Goal: Task Accomplishment & Management: Manage account settings

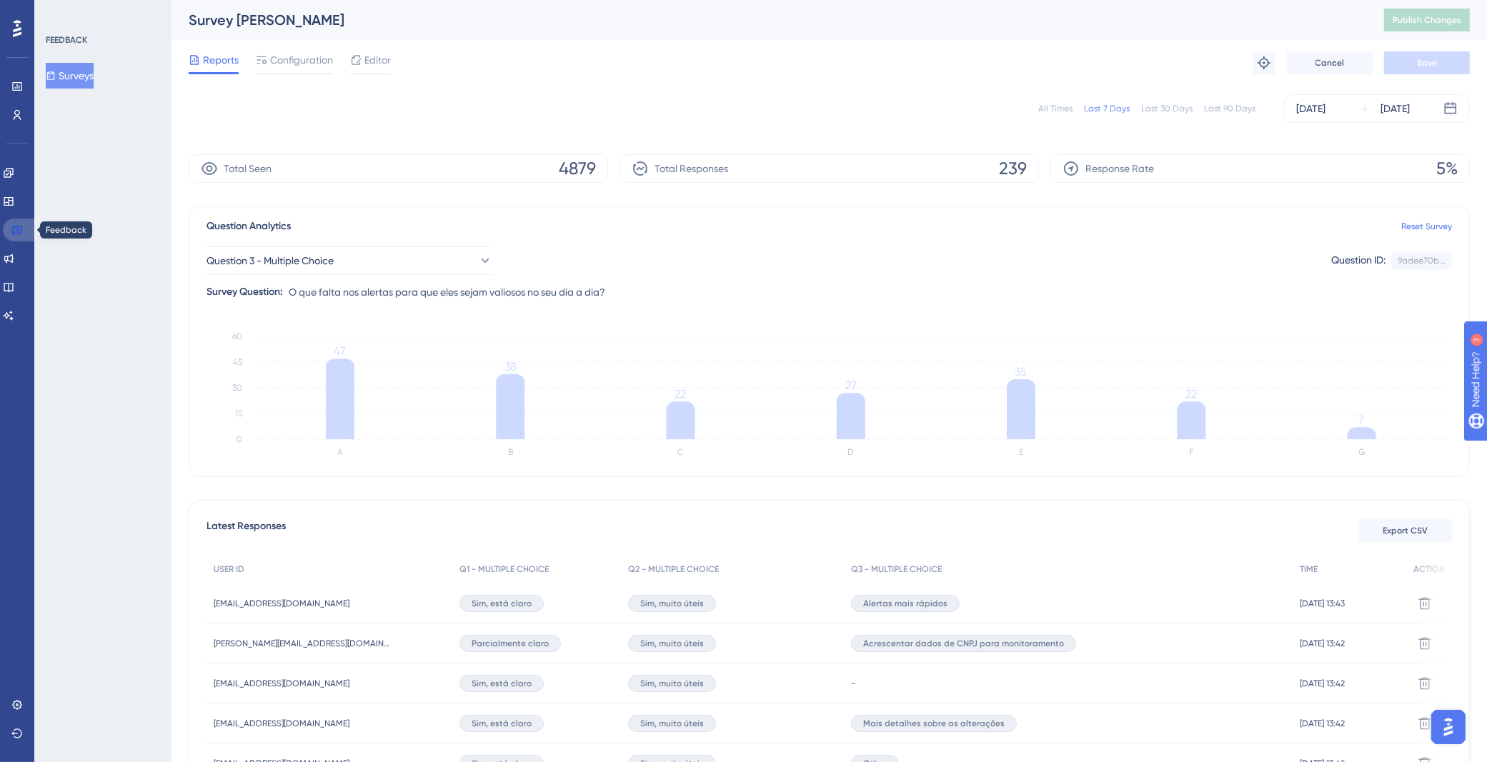
click at [19, 228] on icon at bounding box center [16, 229] width 11 height 11
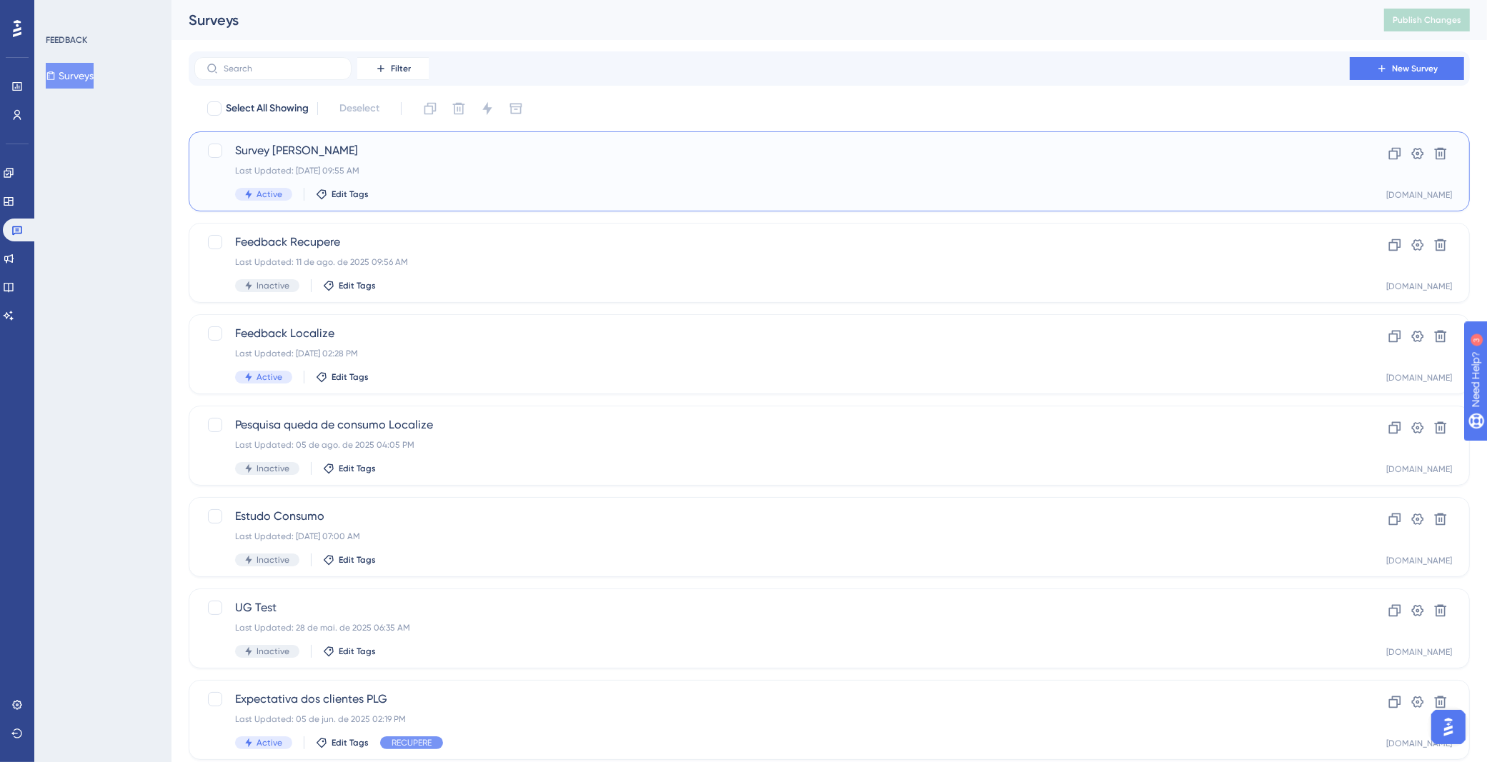
click at [491, 171] on div "Last Updated: [DATE] 09:55 AM" at bounding box center [772, 170] width 1074 height 11
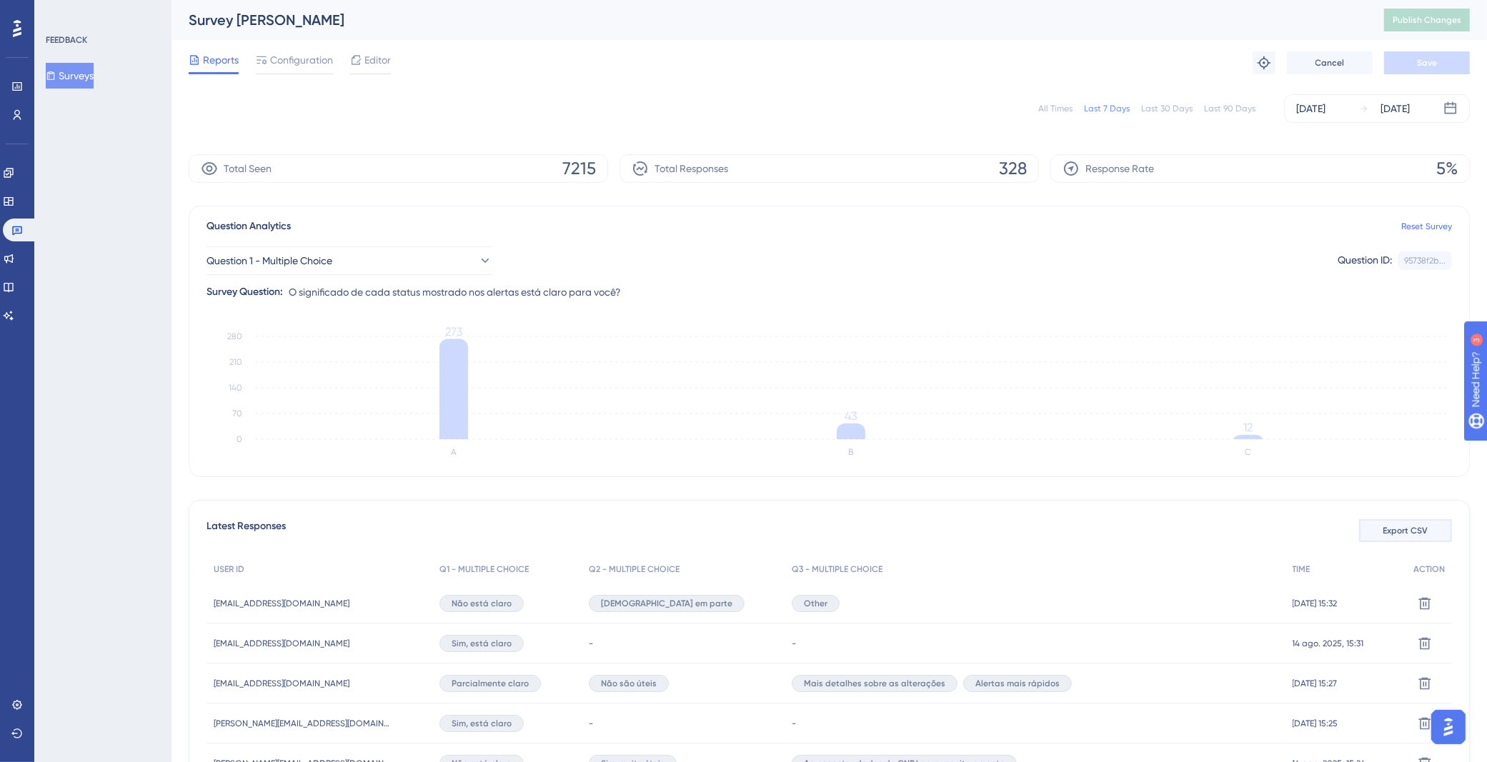
click at [1419, 536] on button "Export CSV" at bounding box center [1405, 530] width 93 height 23
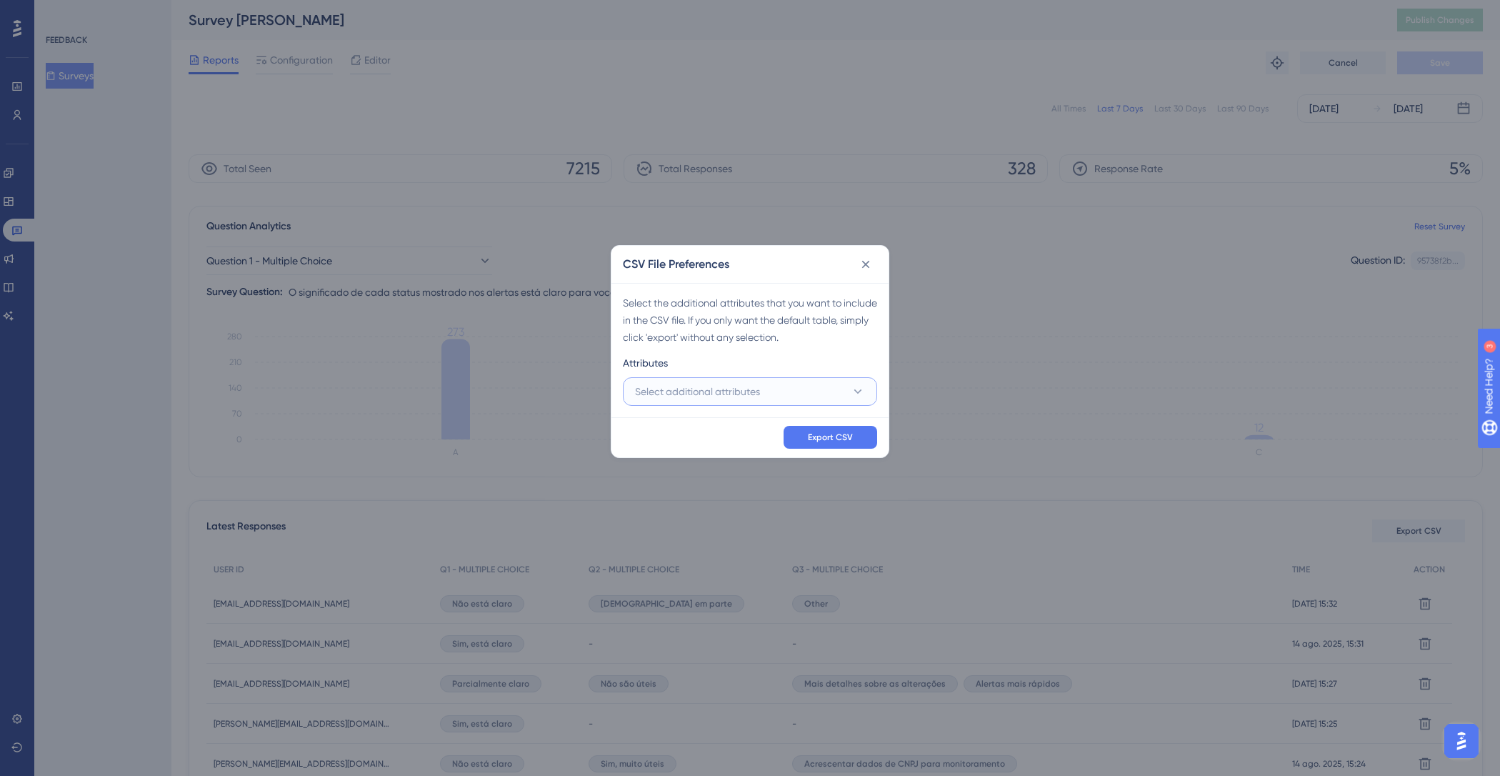
click at [801, 383] on button "Select additional attributes" at bounding box center [750, 391] width 254 height 29
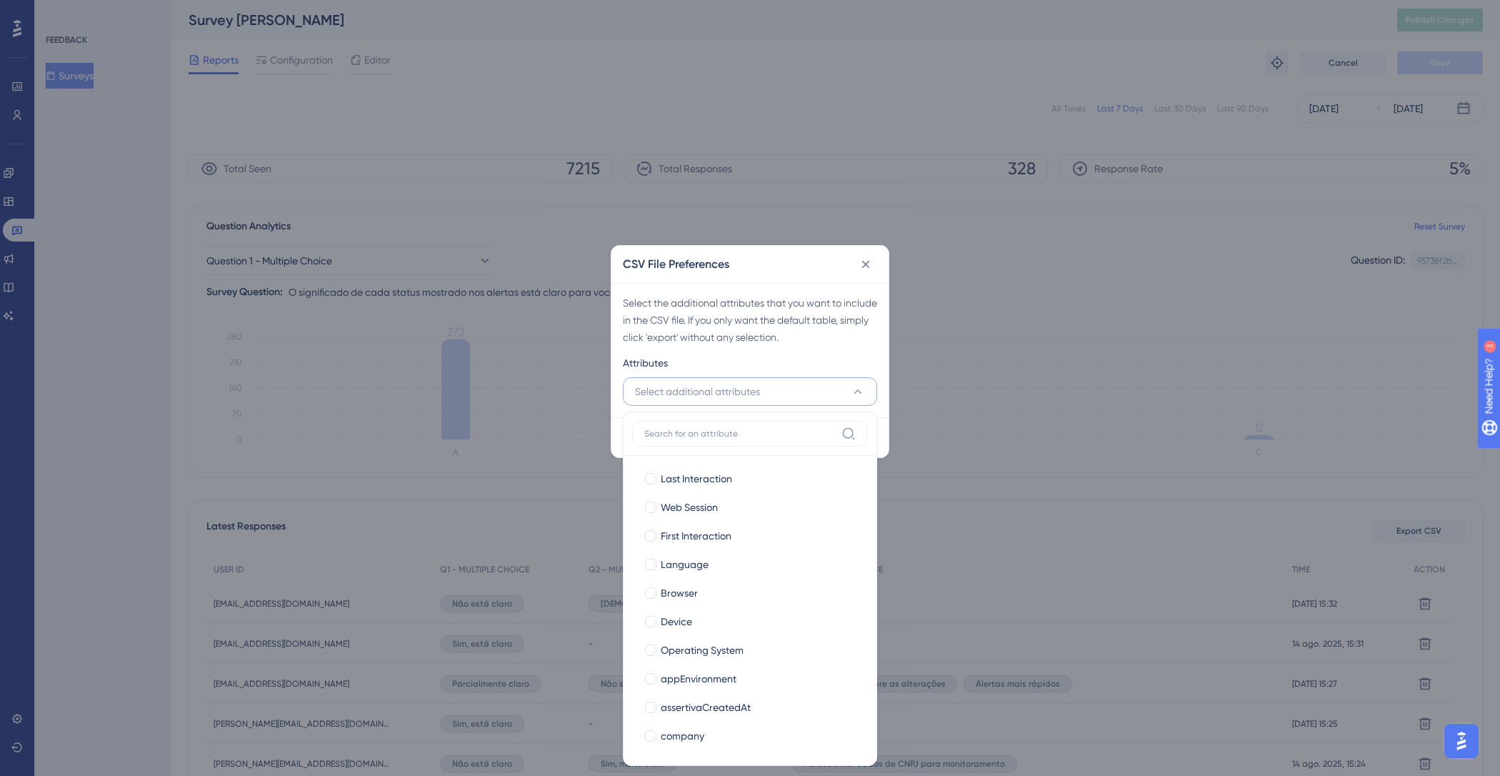
click at [840, 59] on div "CSV File Preferences Select the additional attributes that you want to include …" at bounding box center [750, 388] width 1500 height 776
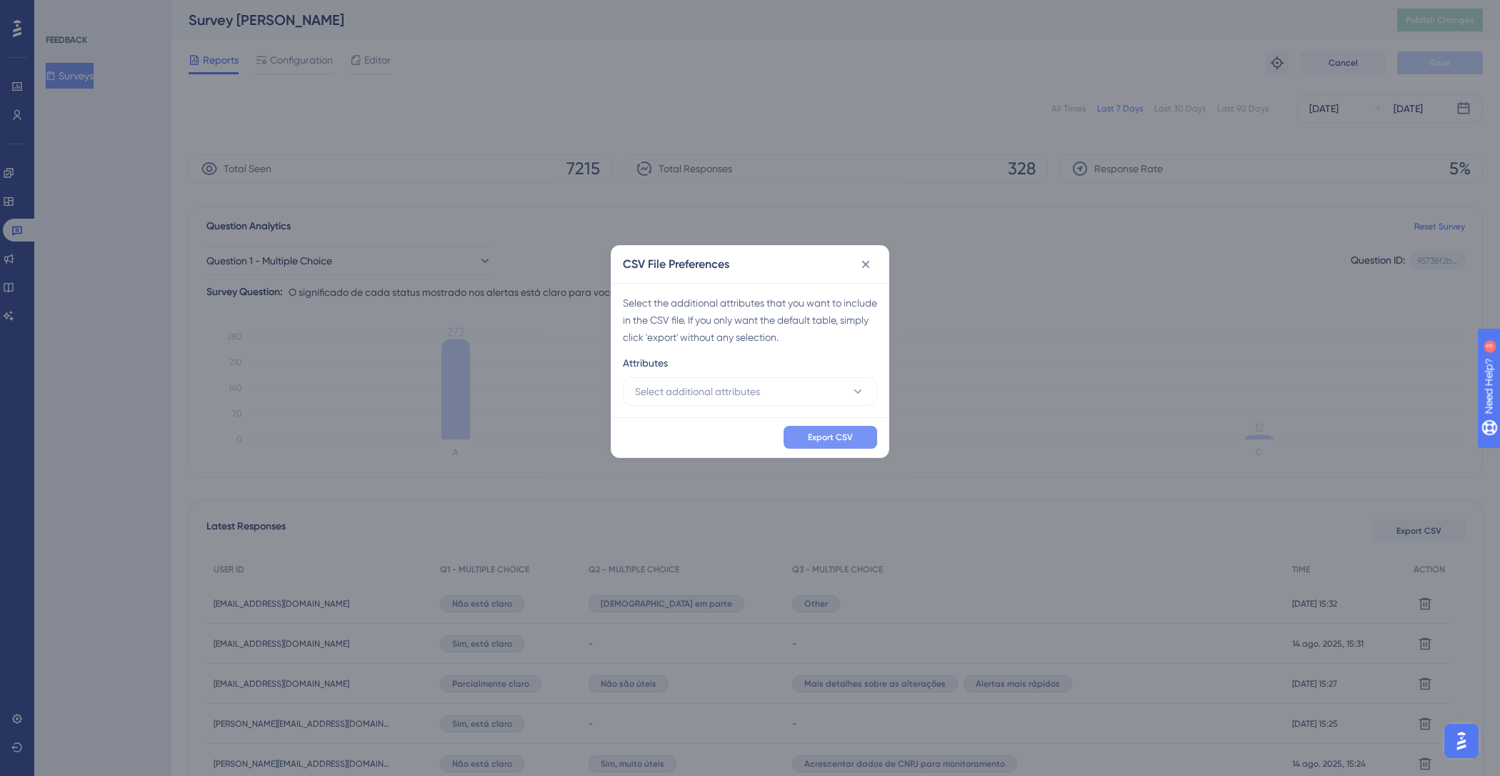
click at [835, 438] on span "Export CSV" at bounding box center [830, 436] width 45 height 11
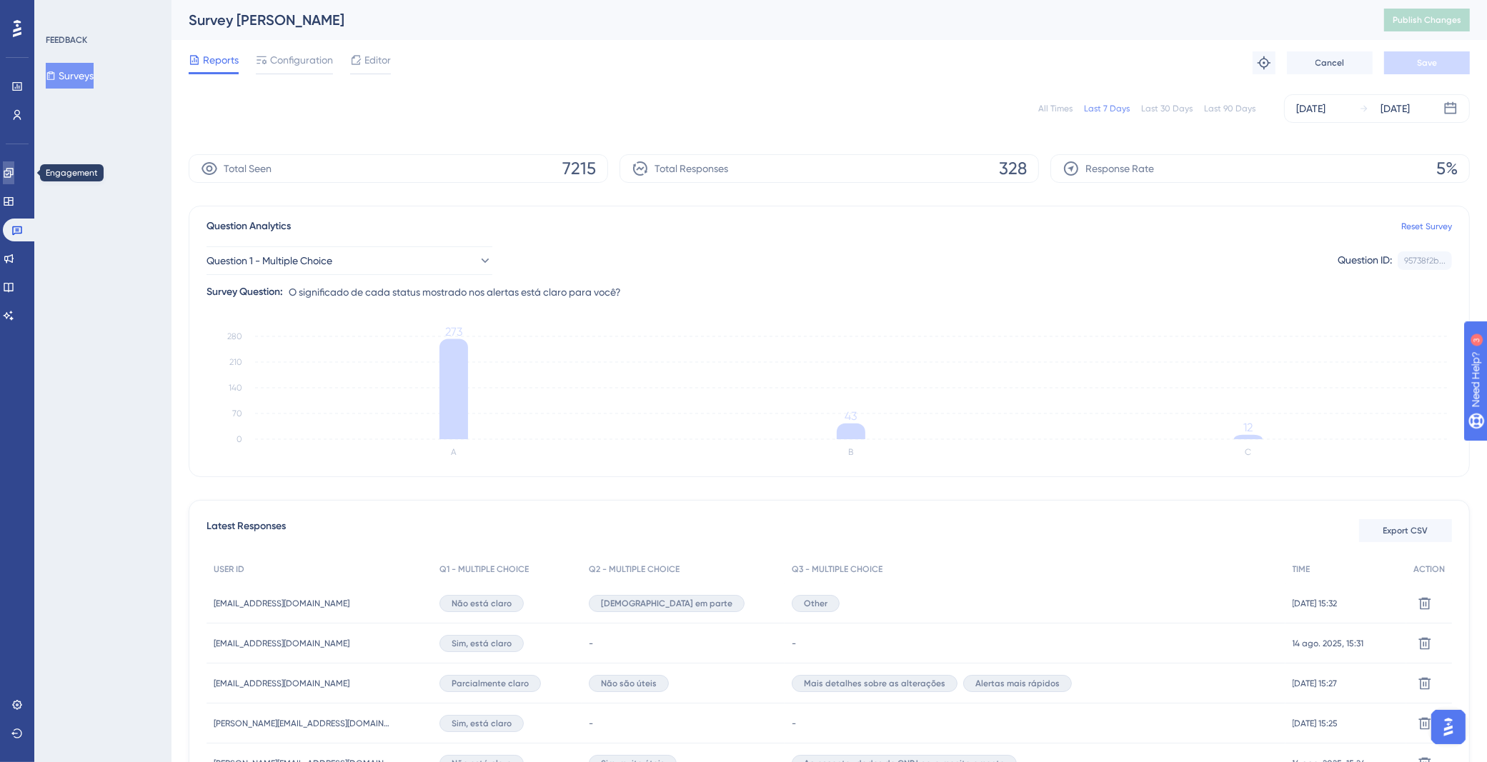
click at [14, 184] on link at bounding box center [8, 172] width 11 height 23
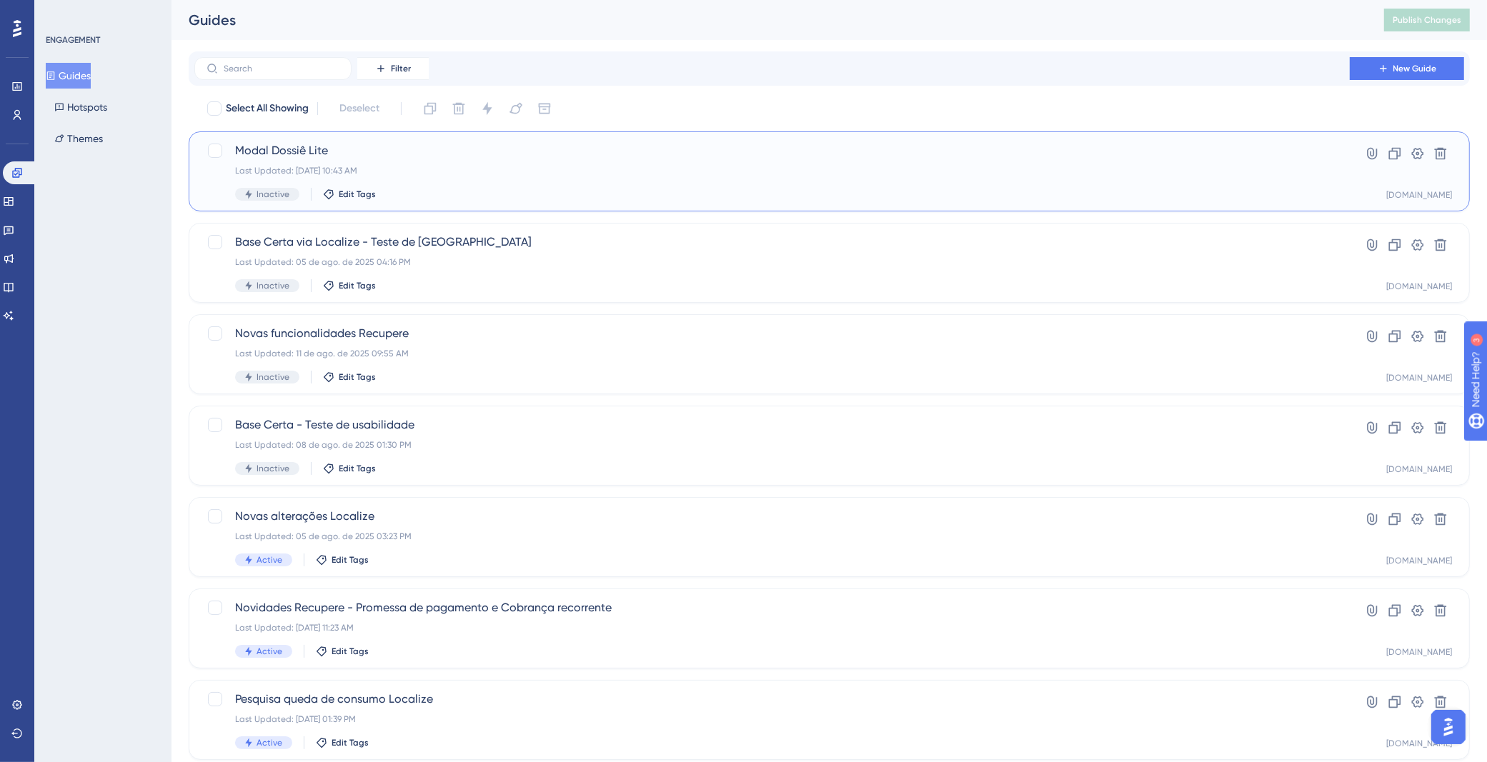
click at [459, 174] on div "Last Updated: [DATE] 10:43 AM" at bounding box center [772, 170] width 1074 height 11
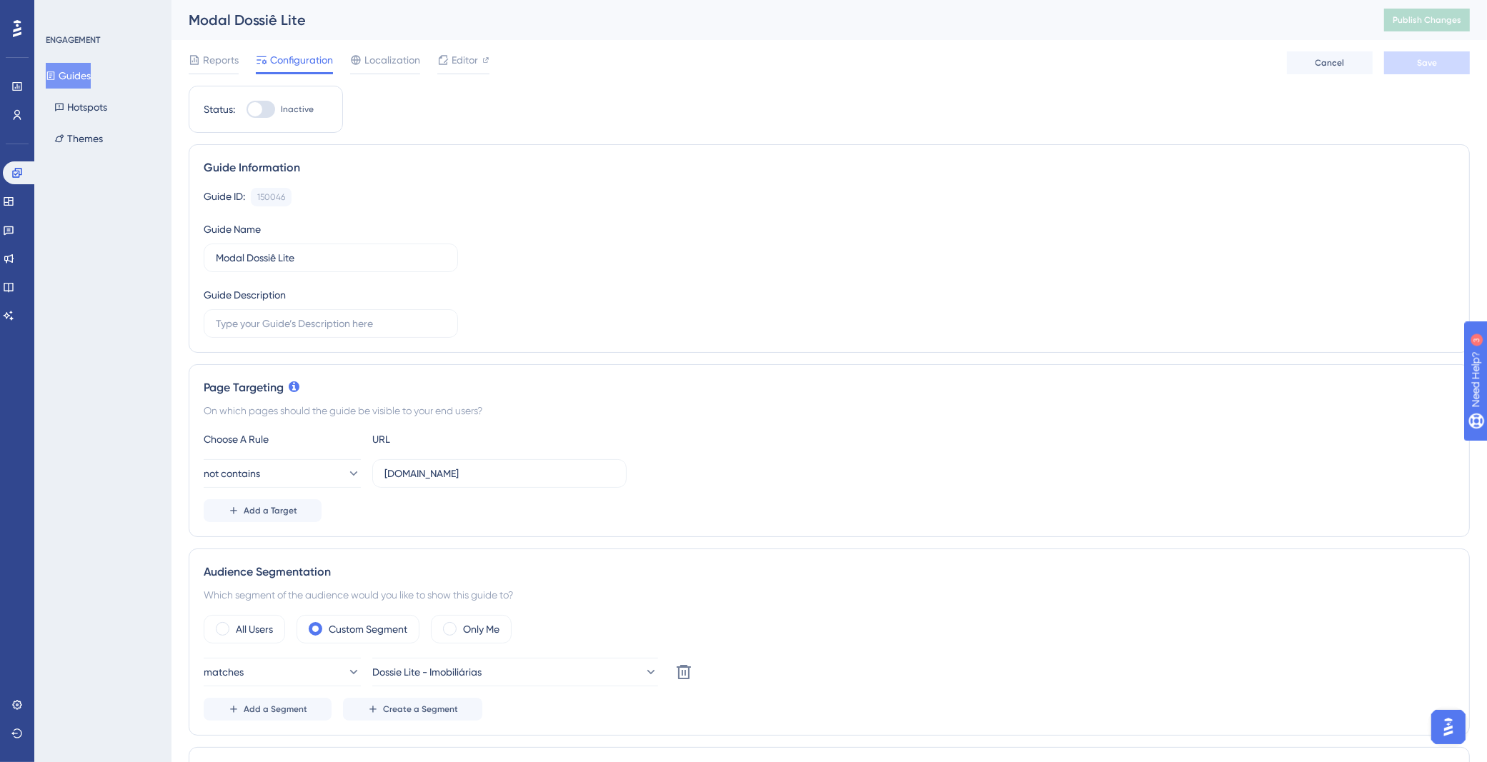
click at [257, 108] on div at bounding box center [255, 109] width 14 height 14
click at [246, 109] on input "Inactive" at bounding box center [246, 109] width 1 height 1
checkbox input "true"
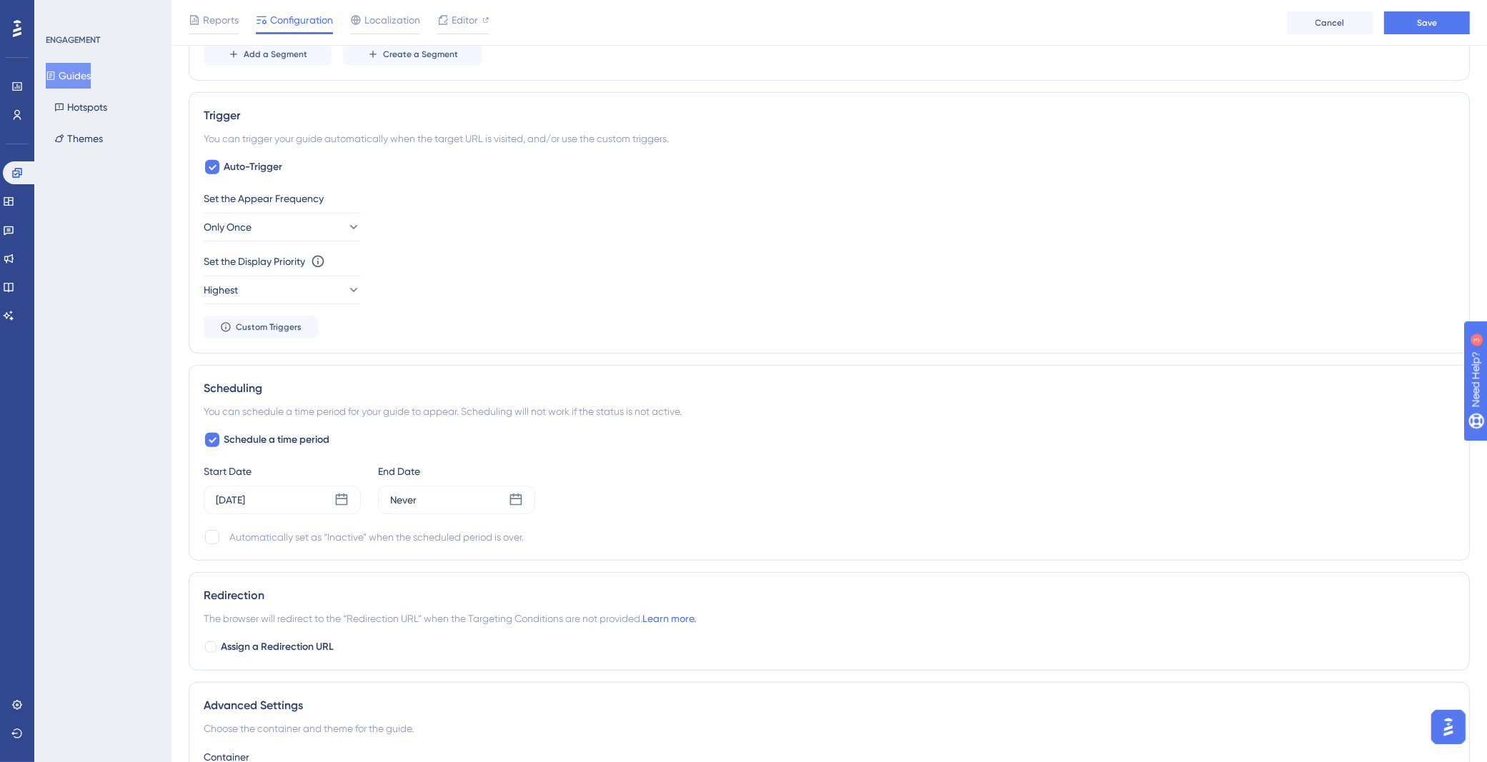
scroll to position [831, 0]
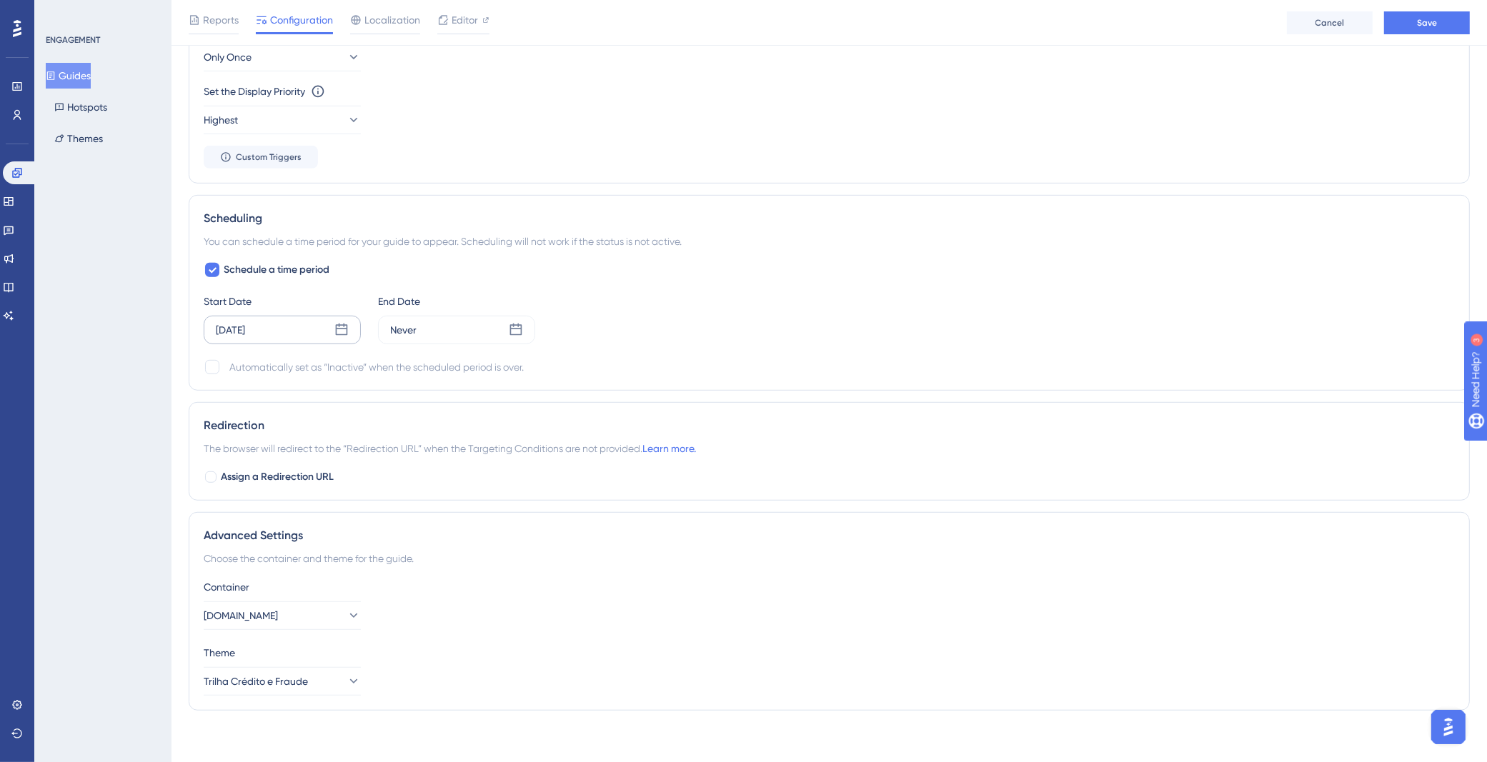
click at [245, 329] on div "[DATE]" at bounding box center [230, 329] width 29 height 17
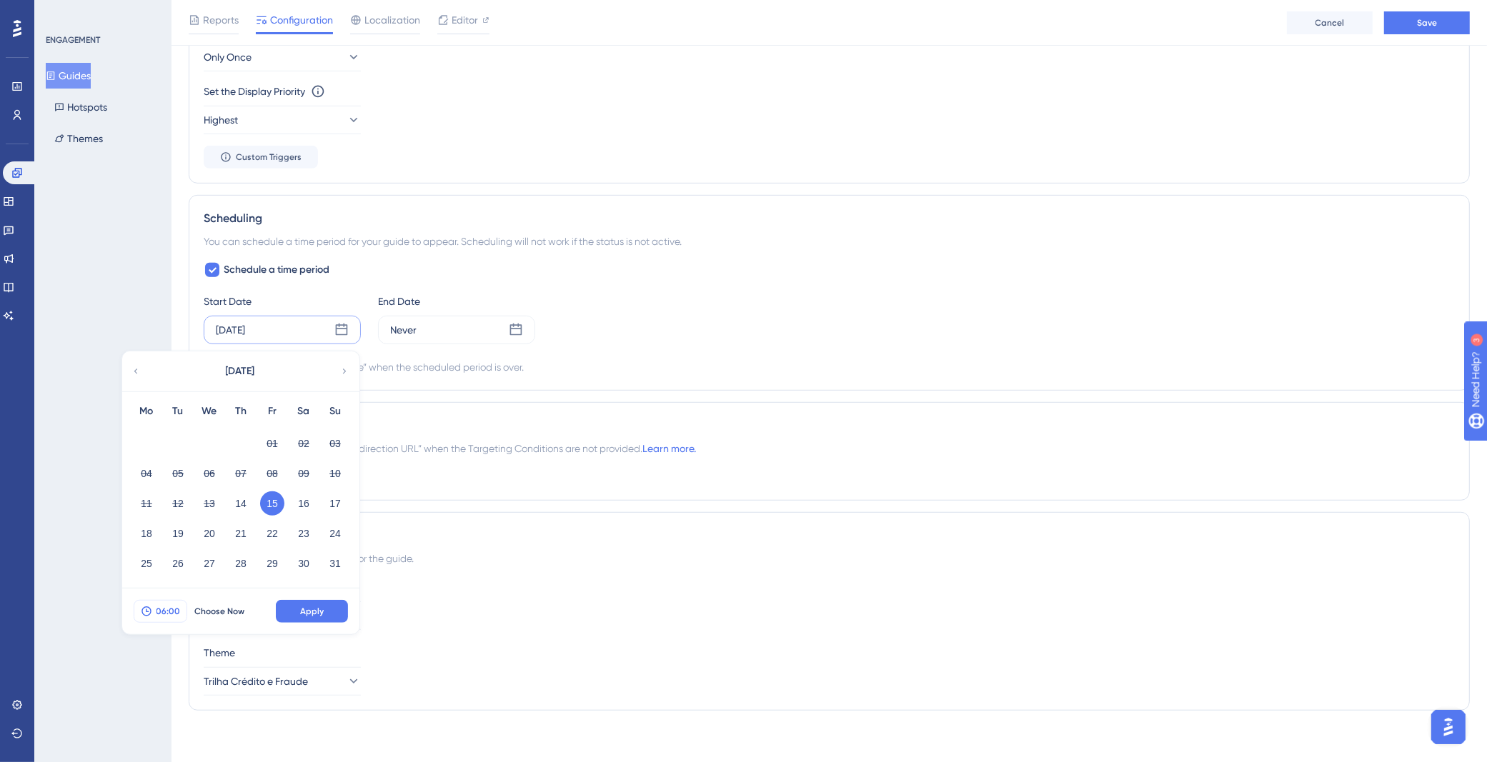
click at [158, 606] on span "06:00" at bounding box center [168, 611] width 24 height 11
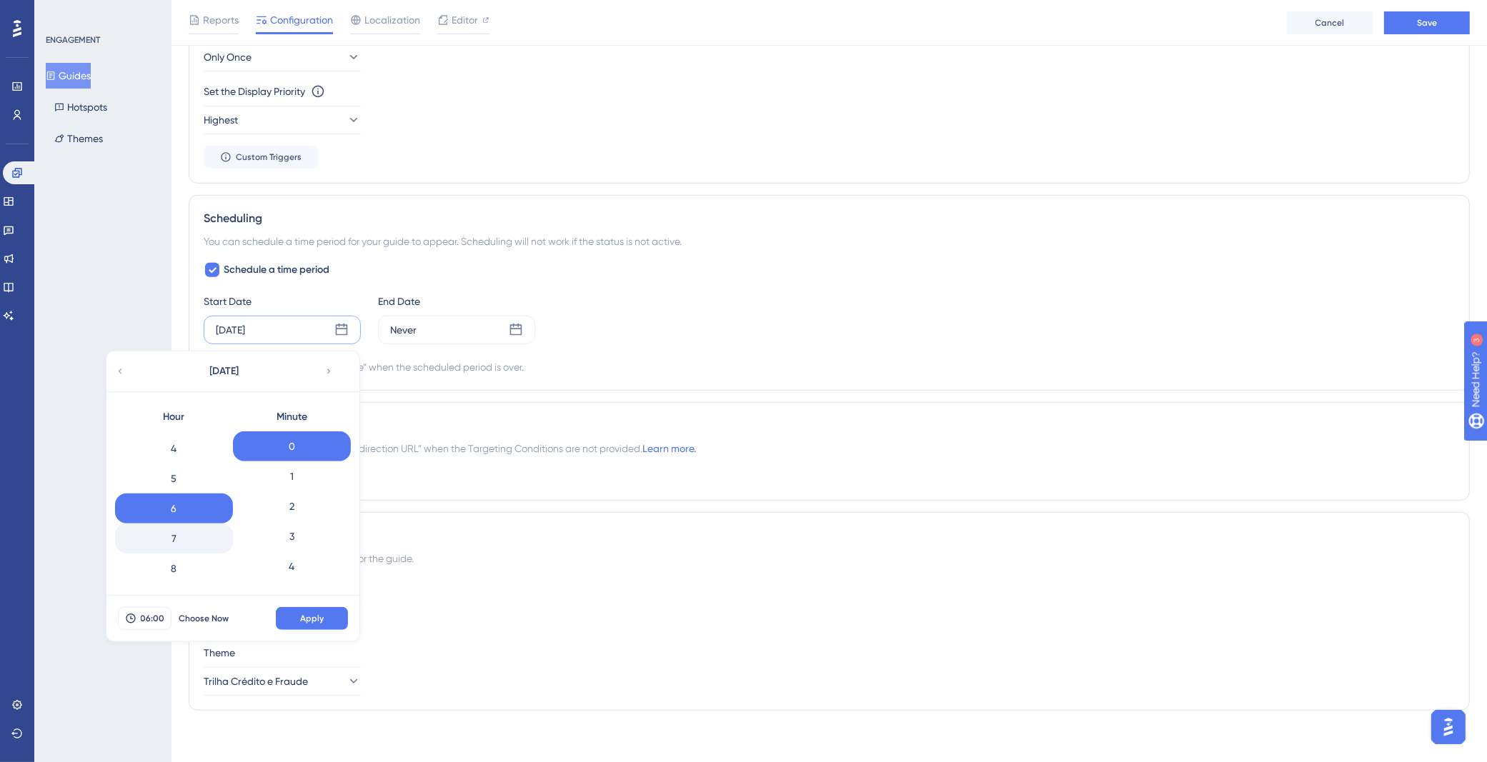
scroll to position [150, 0]
click at [188, 552] on div "9" at bounding box center [174, 566] width 118 height 30
click at [307, 607] on button "Apply" at bounding box center [312, 618] width 72 height 23
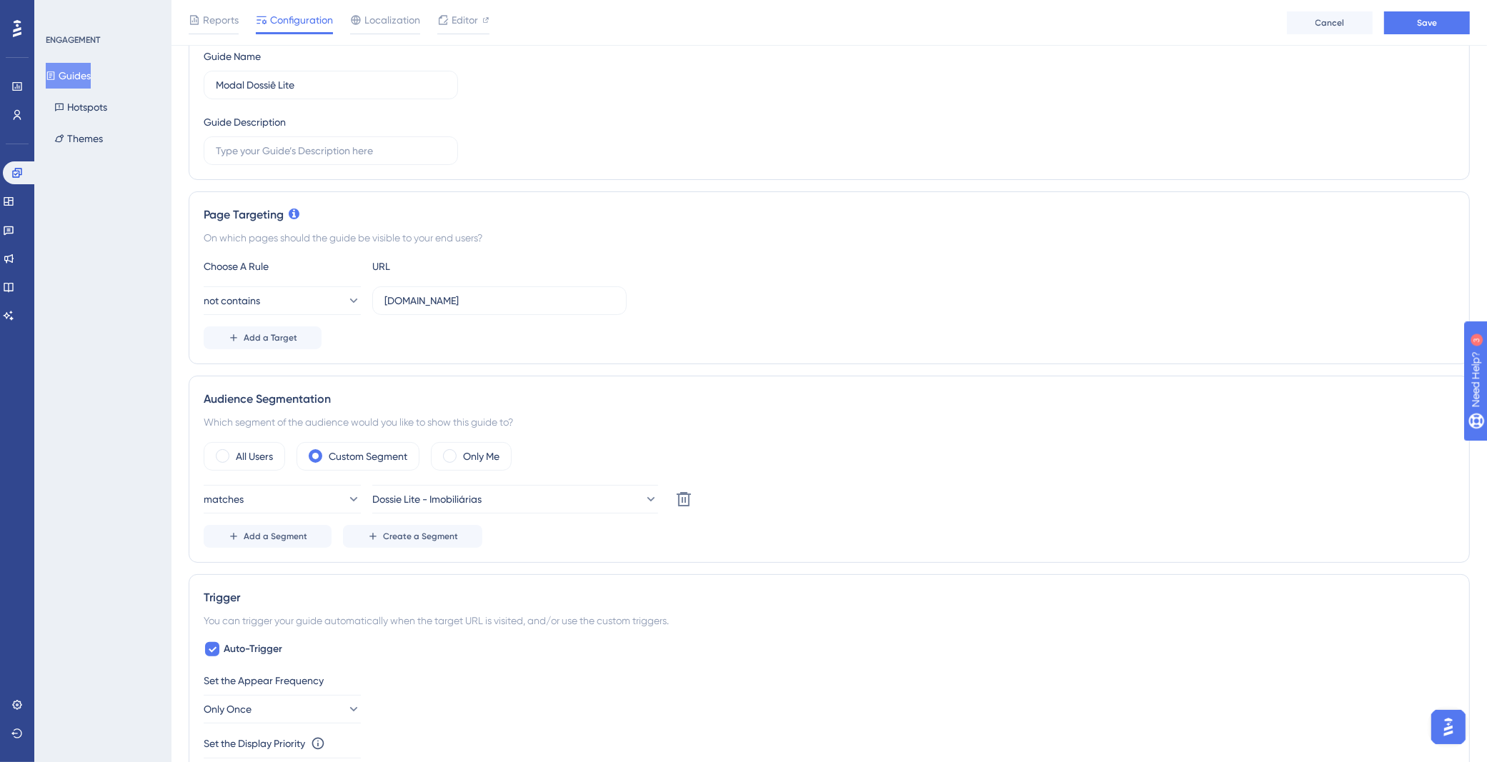
scroll to position [0, 0]
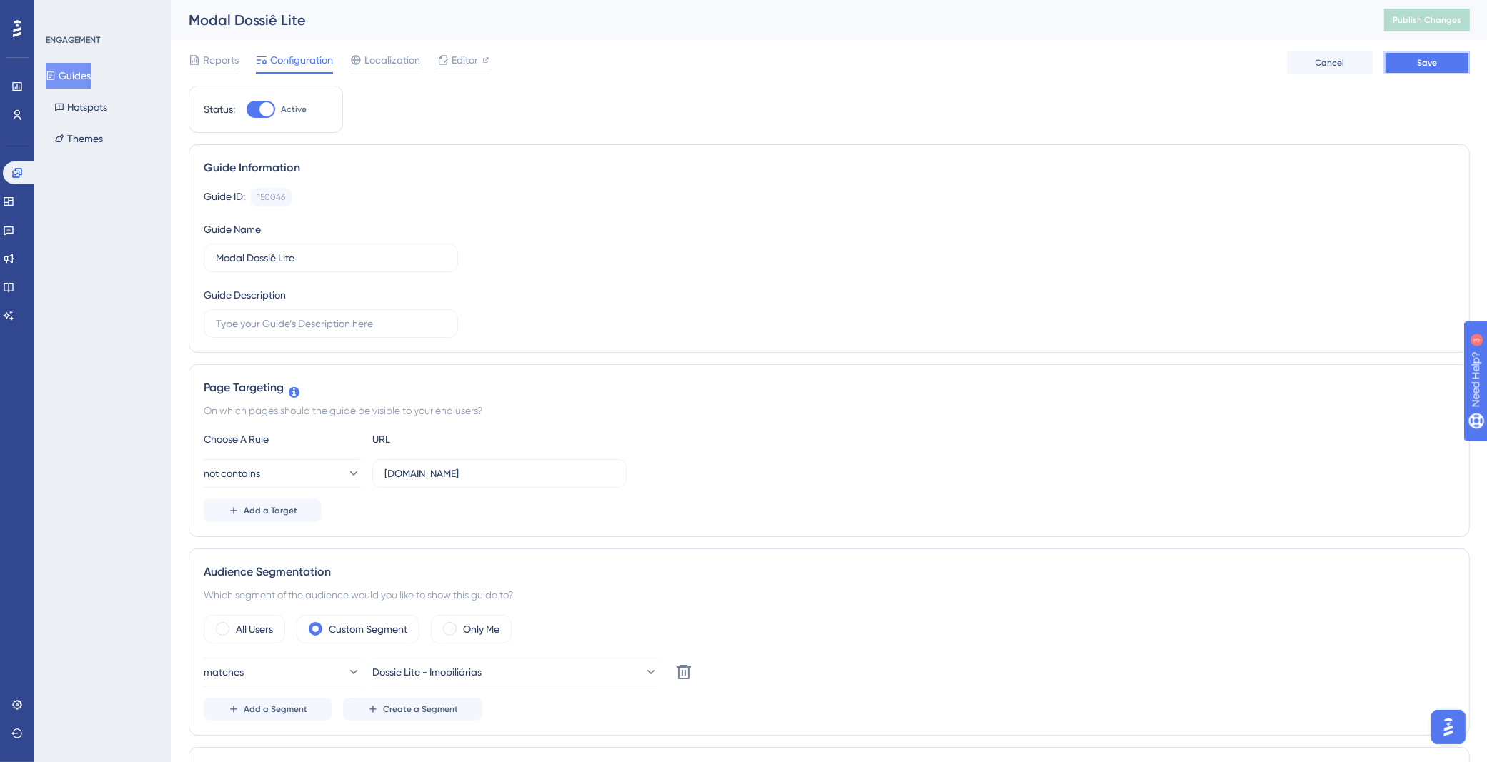
click at [1419, 64] on span "Save" at bounding box center [1427, 62] width 20 height 11
click at [1423, 20] on span "Publish Changes" at bounding box center [1426, 19] width 69 height 11
